Goal: Task Accomplishment & Management: Use online tool/utility

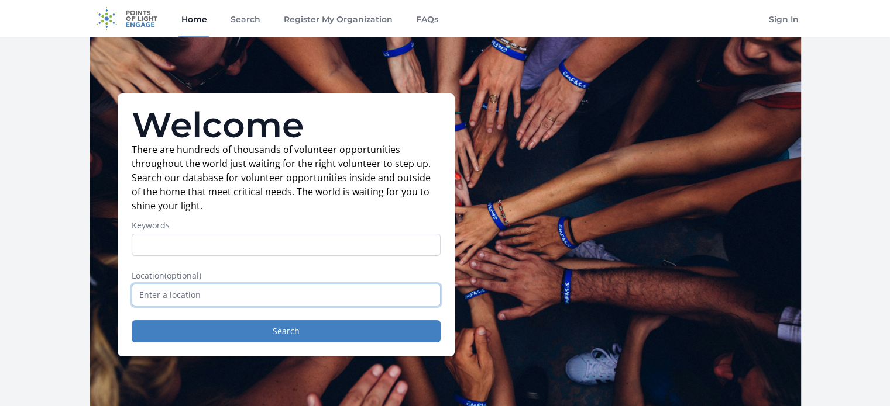
click at [194, 289] on input "text" at bounding box center [286, 295] width 309 height 22
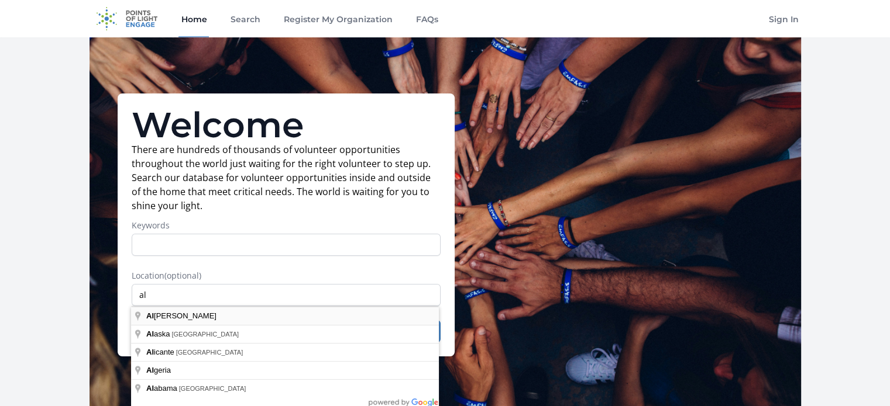
type input "[GEOGRAPHIC_DATA]"
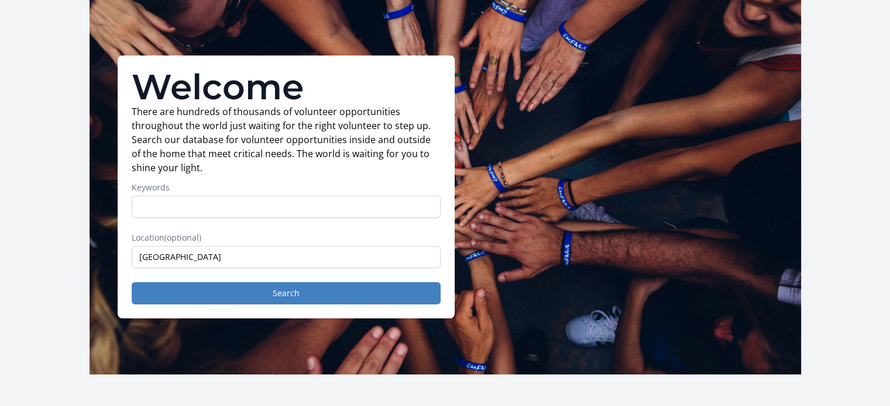
scroll to position [58, 0]
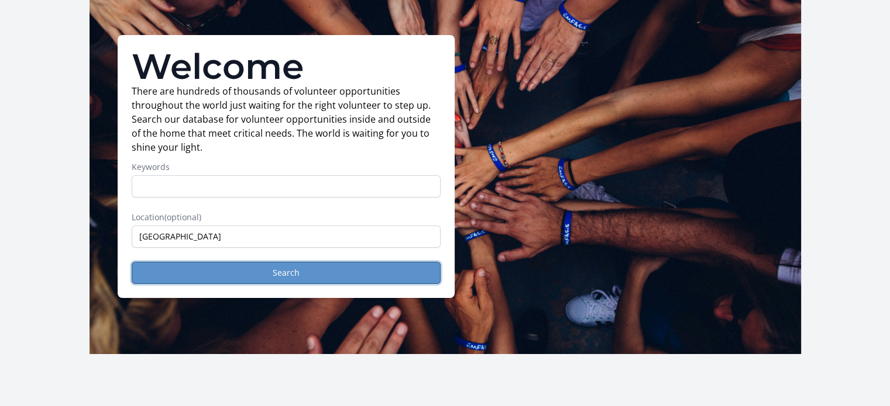
click at [304, 279] on button "Search" at bounding box center [286, 273] width 309 height 22
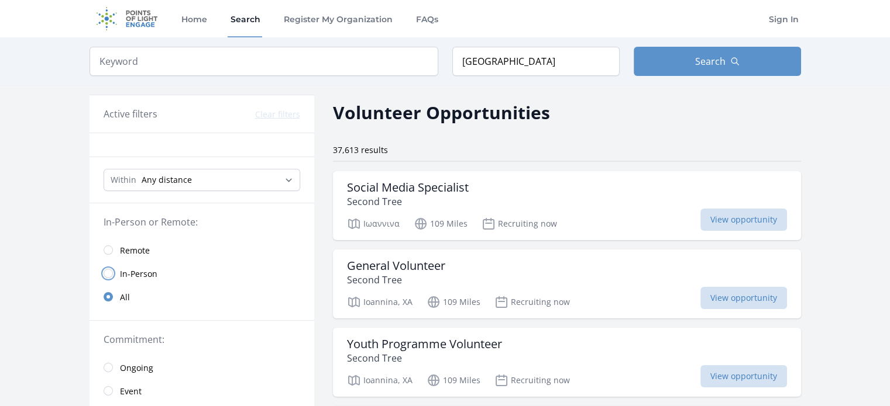
click at [111, 273] on input "radio" at bounding box center [108, 273] width 9 height 9
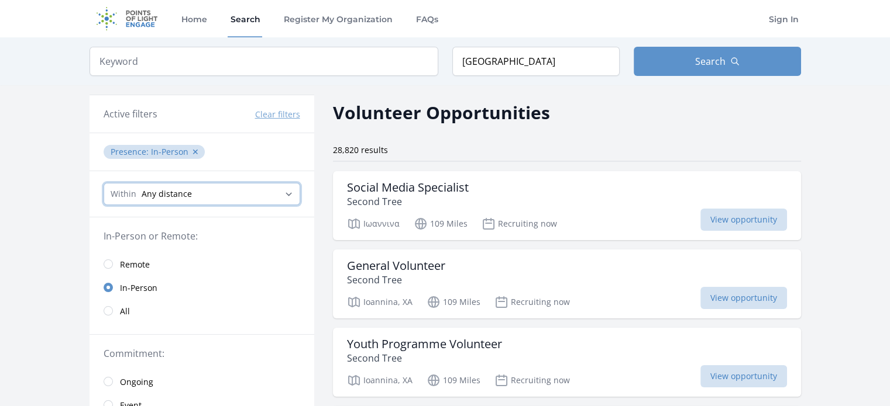
click at [198, 191] on select "Any distance , 5 Miles , 20 Miles , 50 Miles , 100 Miles" at bounding box center [202, 194] width 196 height 22
select select "32186"
click at [104, 183] on select "Any distance , 5 Miles , 20 Miles , 50 Miles , 100 Miles" at bounding box center [202, 194] width 196 height 22
